Goal: Task Accomplishment & Management: Manage account settings

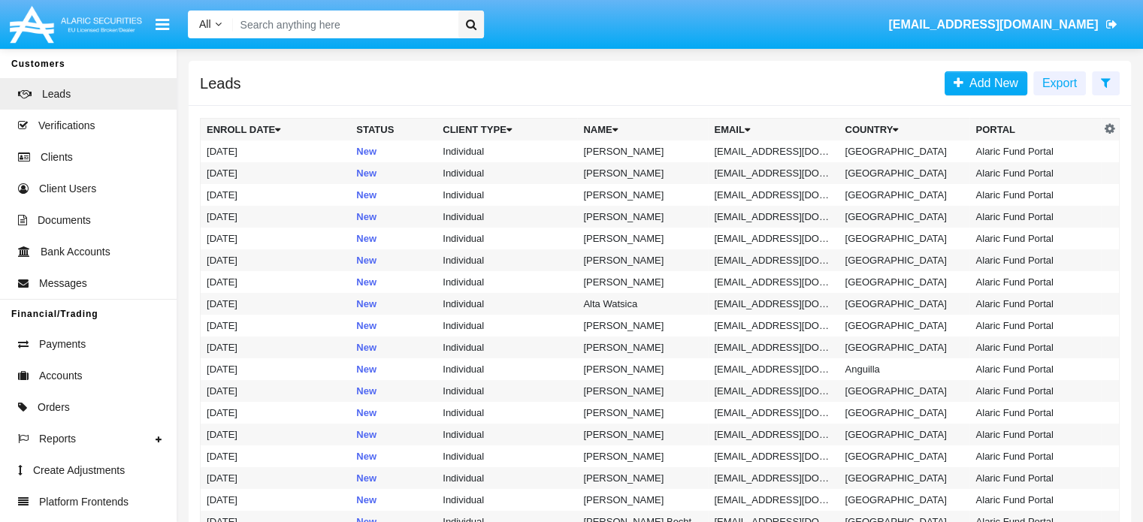
click at [252, 26] on input "Search" at bounding box center [343, 25] width 220 height 28
paste input "[EMAIL_ADDRESS][DOMAIN_NAME]"
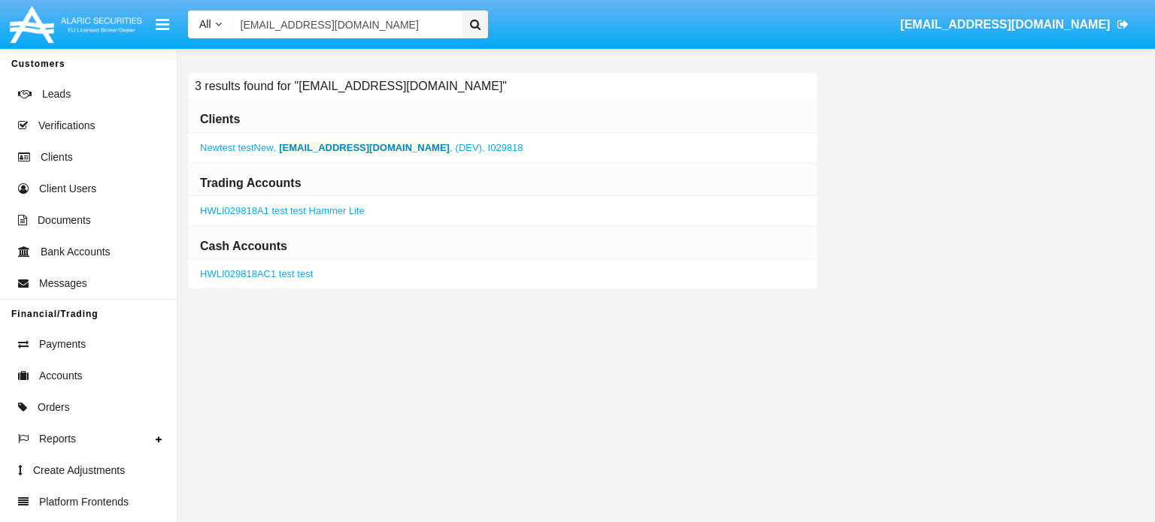
type input "[EMAIL_ADDRESS][DOMAIN_NAME]"
click at [307, 144] on b "[EMAIL_ADDRESS][DOMAIN_NAME]" at bounding box center [364, 147] width 171 height 11
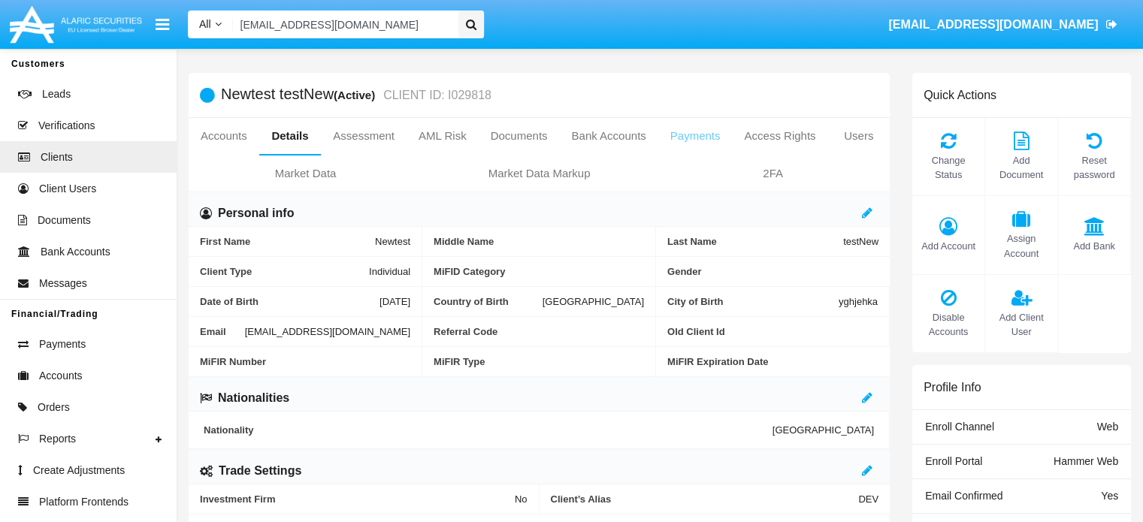
click at [671, 139] on link "Payments" at bounding box center [695, 136] width 74 height 36
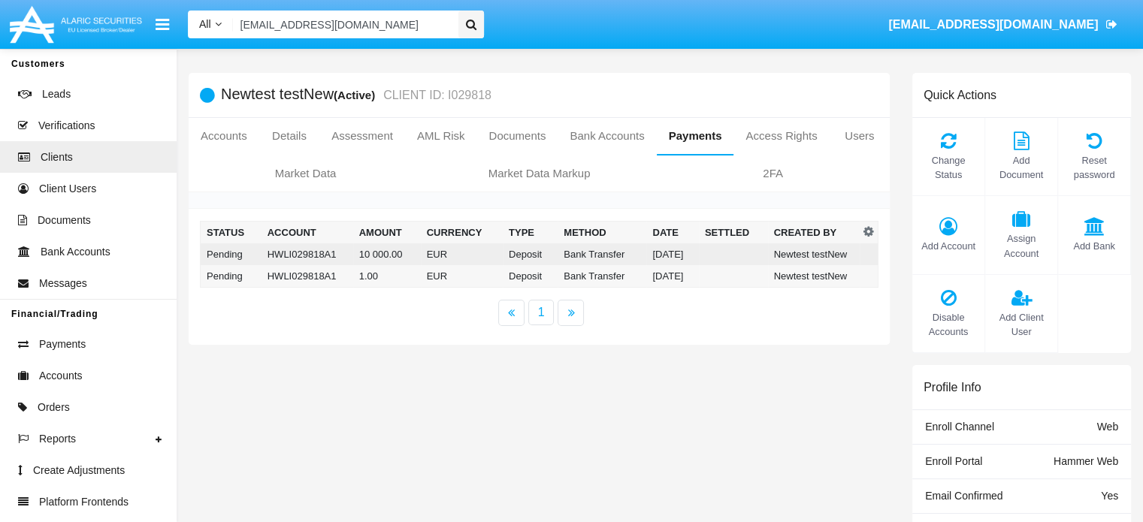
click at [487, 259] on td "EUR" at bounding box center [462, 255] width 82 height 22
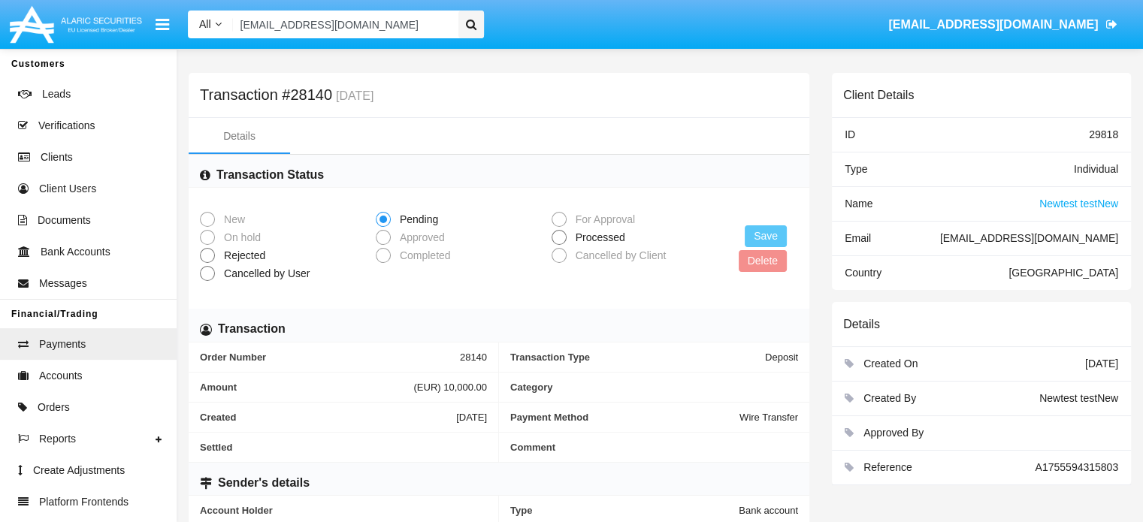
click at [559, 237] on span at bounding box center [559, 237] width 15 height 15
click at [559, 245] on input "Processed" at bounding box center [558, 245] width 1 height 1
radio input "true"
click at [766, 232] on button "Save" at bounding box center [766, 236] width 42 height 22
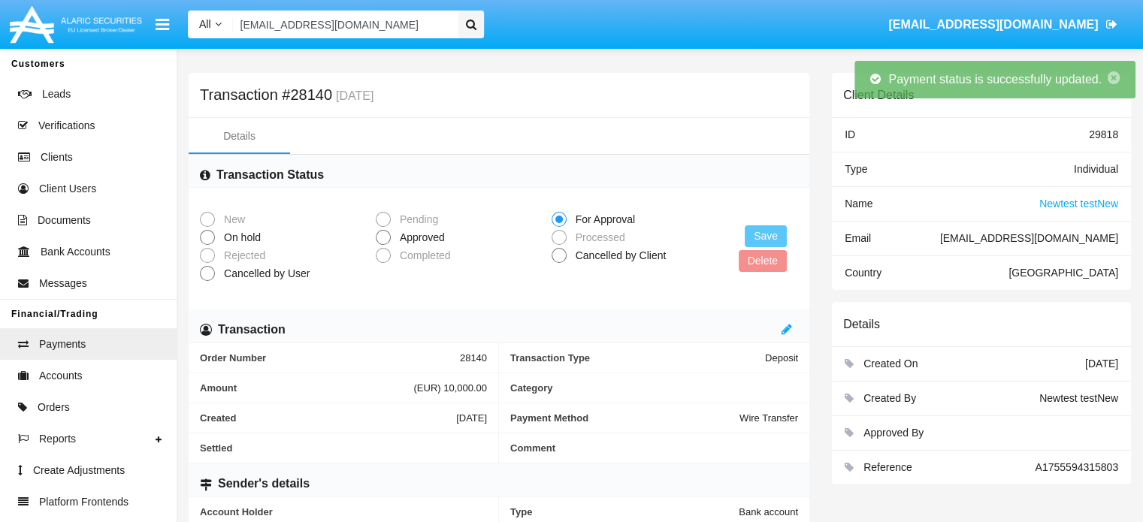
click at [386, 241] on span at bounding box center [383, 237] width 15 height 15
click at [383, 245] on input "Approved" at bounding box center [383, 245] width 1 height 1
radio input "true"
click at [756, 231] on button "Save" at bounding box center [766, 236] width 42 height 22
